Goal: Information Seeking & Learning: Learn about a topic

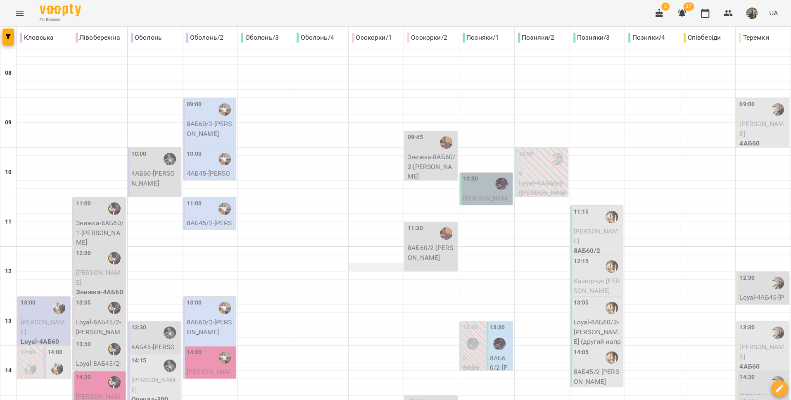
scroll to position [289, 0]
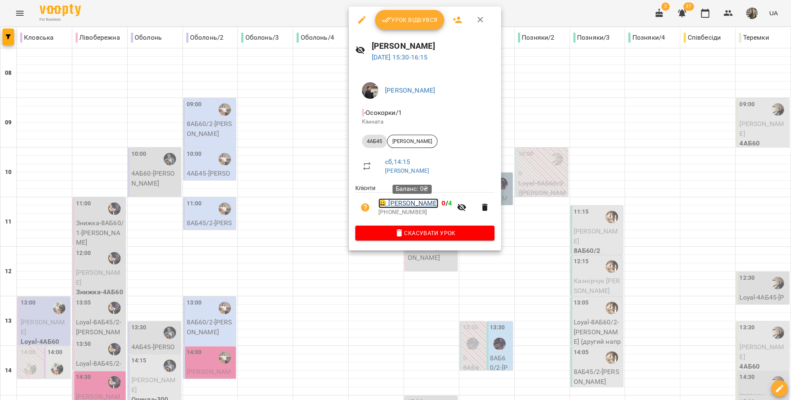
click at [418, 204] on link "😀 [PERSON_NAME]" at bounding box center [408, 203] width 60 height 10
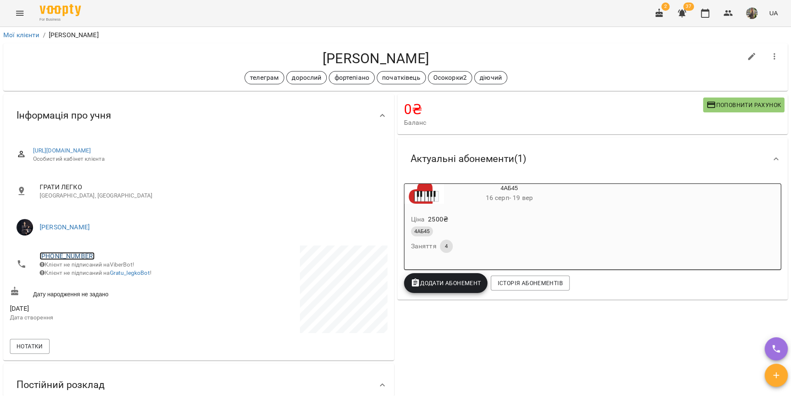
click at [76, 257] on link "[PHONE_NUMBER]" at bounding box center [67, 256] width 55 height 8
click at [104, 288] on img at bounding box center [101, 286] width 12 height 12
drag, startPoint x: 437, startPoint y: 57, endPoint x: 310, endPoint y: 51, distance: 126.9
click at [310, 51] on h4 "[PERSON_NAME]" at bounding box center [376, 58] width 732 height 17
copy h4 "[PERSON_NAME]"
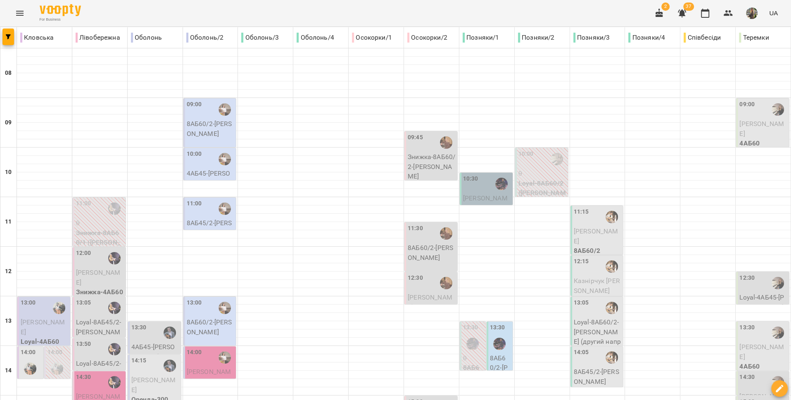
scroll to position [347, 0]
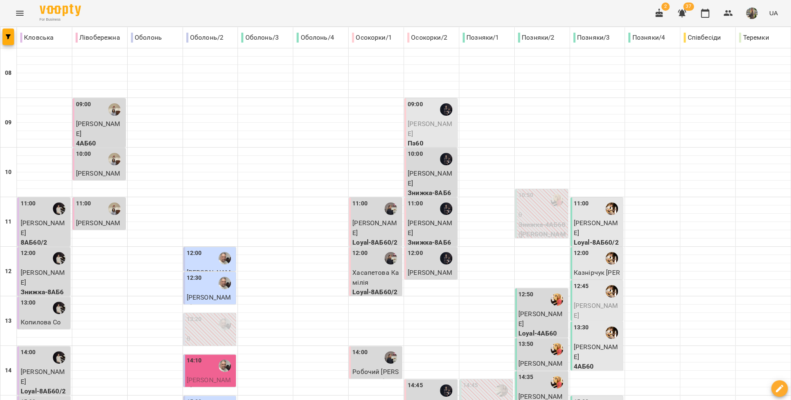
scroll to position [284, 0]
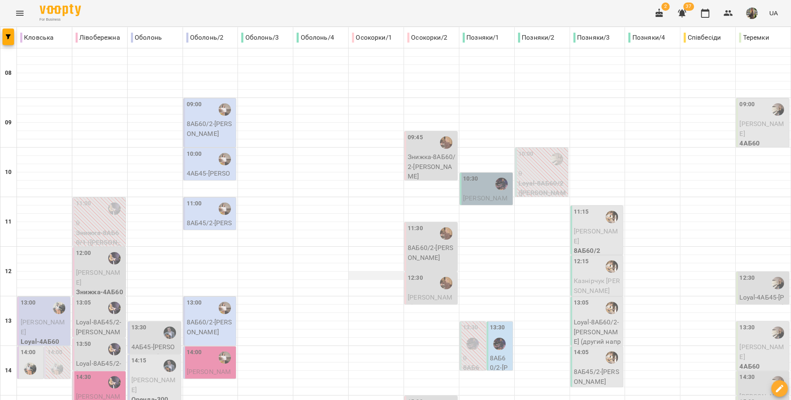
scroll to position [347, 0]
click at [24, 11] on icon "Menu" at bounding box center [20, 13] width 10 height 10
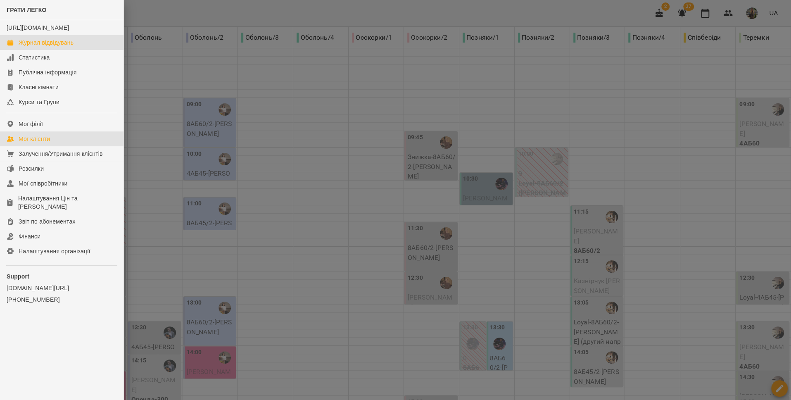
click at [66, 146] on link "Мої клієнти" at bounding box center [61, 138] width 123 height 15
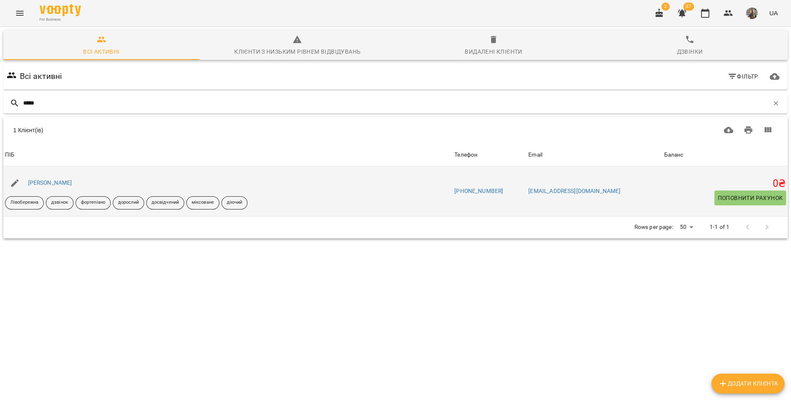
type input "*****"
click at [61, 186] on div "[PERSON_NAME]" at bounding box center [49, 183] width 47 height 12
click at [60, 184] on link "[PERSON_NAME]" at bounding box center [50, 182] width 44 height 7
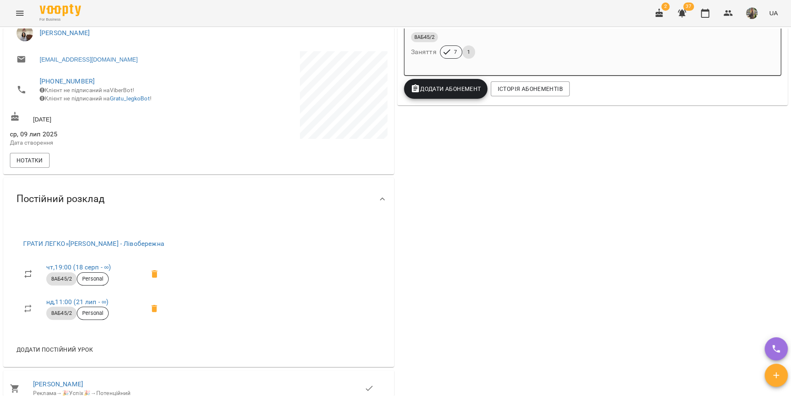
scroll to position [194, 0]
click at [19, 8] on icon "Menu" at bounding box center [20, 13] width 10 height 10
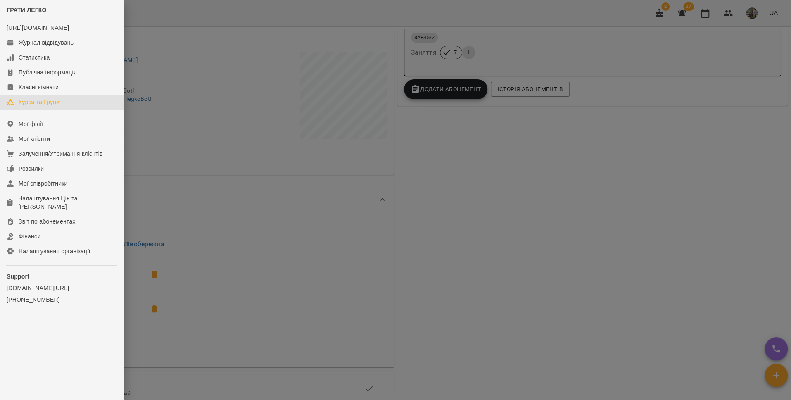
click at [38, 106] on div "Курси та Групи" at bounding box center [39, 102] width 41 height 8
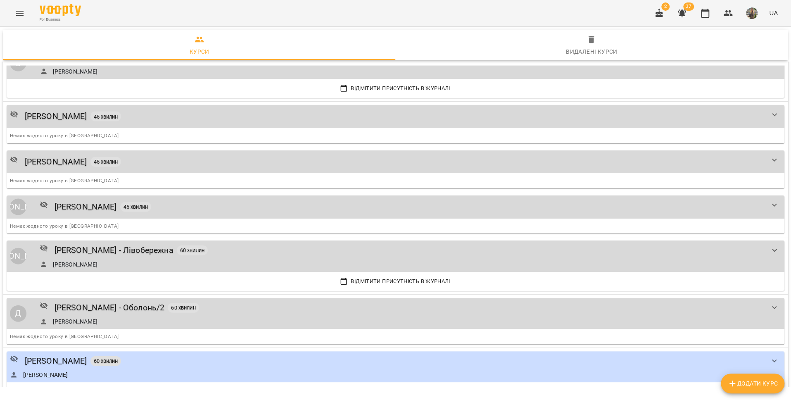
scroll to position [1312, 0]
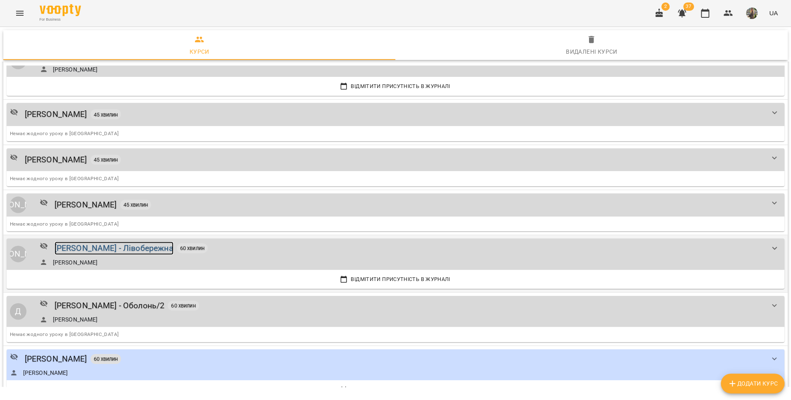
click at [113, 242] on div "[PERSON_NAME] - Лівобережна" at bounding box center [114, 248] width 119 height 13
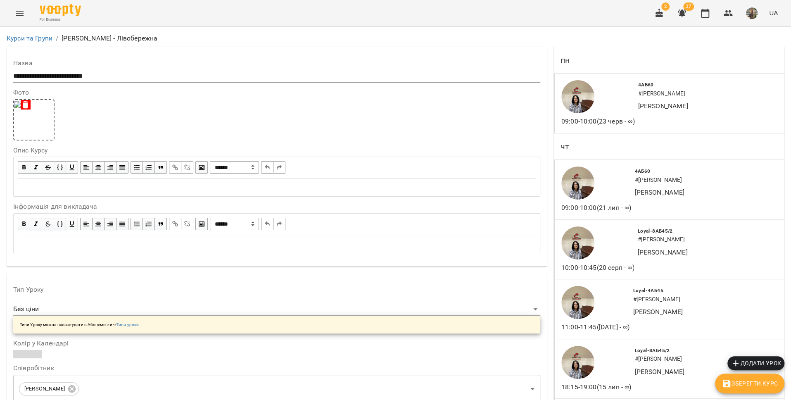
scroll to position [324, 0]
